Goal: Check status: Check status

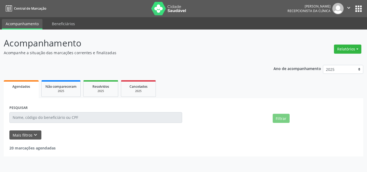
select select "8"
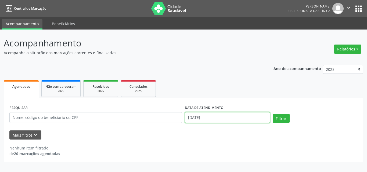
click at [209, 119] on input "[DATE]" at bounding box center [227, 117] width 85 height 11
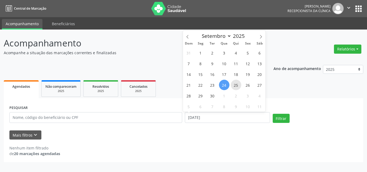
click at [236, 85] on span "25" at bounding box center [236, 85] width 10 height 10
type input "[DATE]"
click at [236, 85] on span "25" at bounding box center [236, 85] width 10 height 10
select select "8"
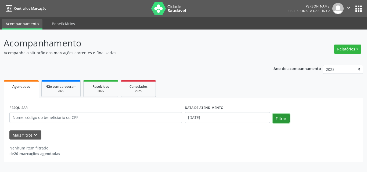
click at [277, 119] on button "Filtrar" at bounding box center [280, 118] width 17 height 9
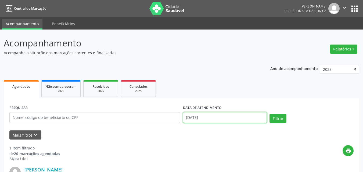
click at [235, 115] on input "[DATE]" at bounding box center [225, 117] width 84 height 11
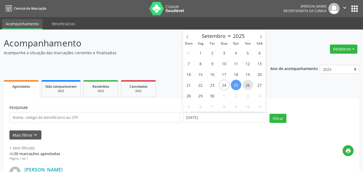
click at [245, 82] on span "26" at bounding box center [247, 85] width 10 height 10
type input "[DATE]"
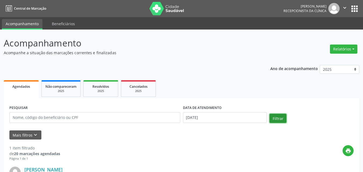
click at [273, 118] on button "Filtrar" at bounding box center [277, 118] width 17 height 9
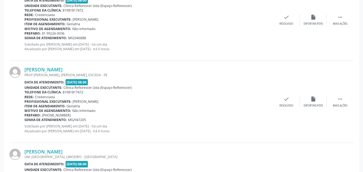
scroll to position [349, 0]
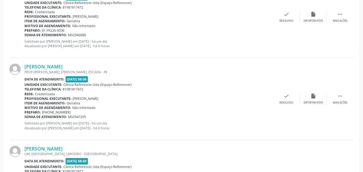
click at [85, 70] on div "PROF [PERSON_NAME], [PERSON_NAME], ESCADA - PE" at bounding box center [148, 72] width 248 height 5
click at [63, 67] on link "[PERSON_NAME]" at bounding box center [43, 67] width 38 height 6
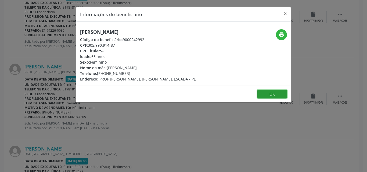
click at [268, 96] on button "OK" at bounding box center [272, 94] width 30 height 9
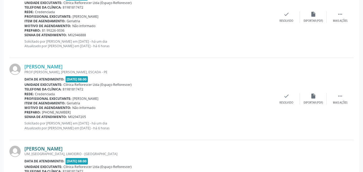
click at [63, 149] on link "[PERSON_NAME]" at bounding box center [43, 149] width 38 height 6
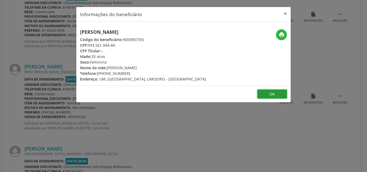
click at [261, 94] on button "OK" at bounding box center [272, 94] width 30 height 9
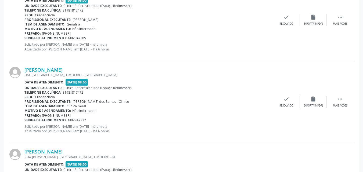
scroll to position [430, 0]
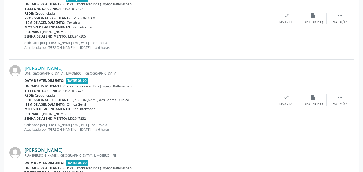
click at [46, 149] on link "[PERSON_NAME]" at bounding box center [43, 150] width 38 height 6
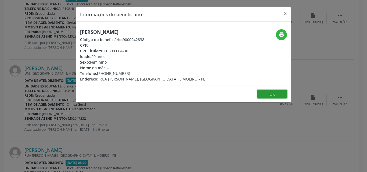
click at [266, 93] on button "OK" at bounding box center [272, 94] width 30 height 9
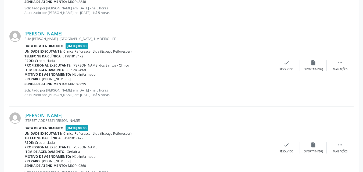
scroll to position [654, 0]
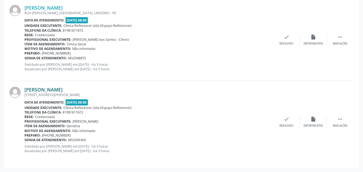
click at [37, 88] on link "[PERSON_NAME]" at bounding box center [43, 90] width 38 height 6
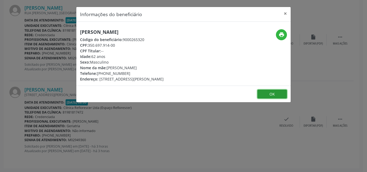
click at [260, 91] on button "OK" at bounding box center [272, 94] width 30 height 9
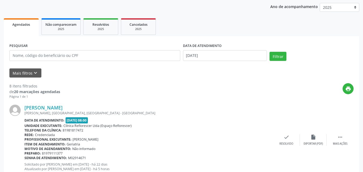
scroll to position [0, 0]
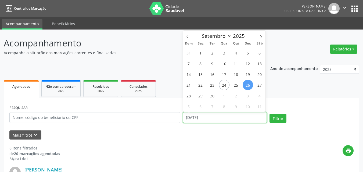
click at [225, 115] on input "[DATE]" at bounding box center [225, 117] width 84 height 11
click at [237, 86] on span "25" at bounding box center [236, 85] width 10 height 10
type input "[DATE]"
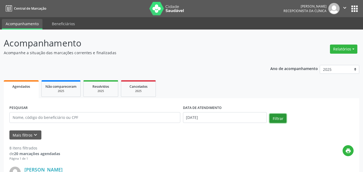
click at [272, 117] on button "Filtrar" at bounding box center [277, 118] width 17 height 9
